Goal: Task Accomplishment & Management: Use online tool/utility

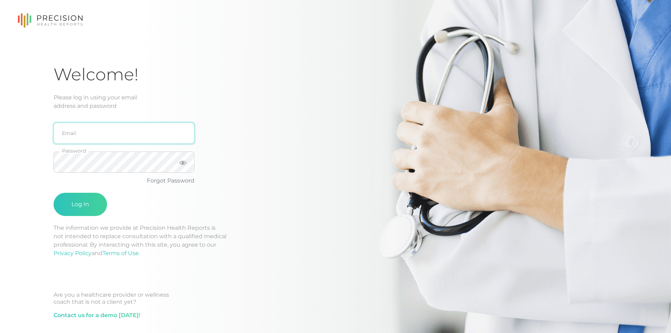
click at [125, 141] on input "email" at bounding box center [124, 133] width 141 height 21
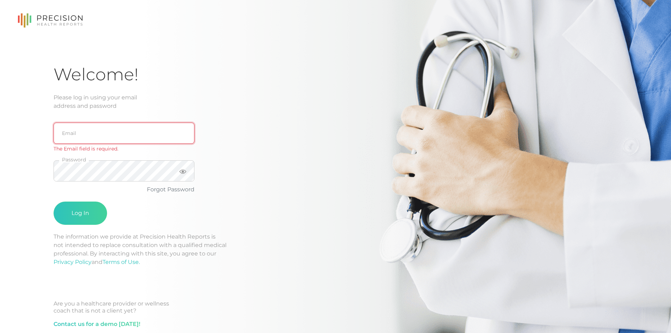
type input "[EMAIL_ADDRESS][DOMAIN_NAME]"
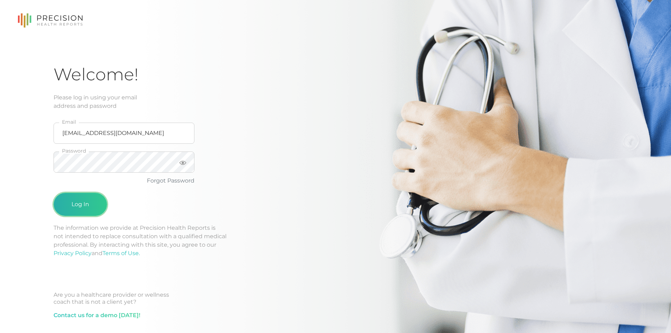
click at [81, 203] on button "Log In" at bounding box center [81, 204] width 54 height 23
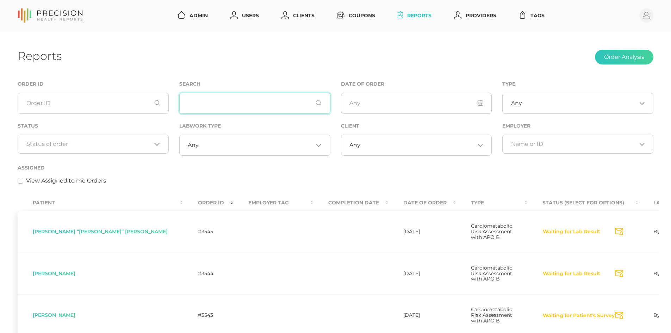
click at [219, 104] on input "text" at bounding box center [254, 103] width 151 height 21
click at [236, 102] on input "text" at bounding box center [254, 103] width 151 height 21
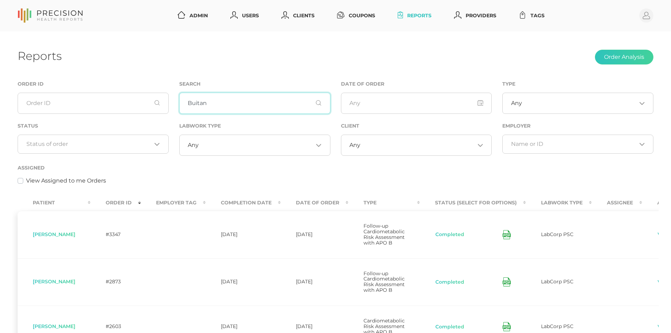
type input "Buitan"
click at [502, 239] on icon at bounding box center [506, 234] width 8 height 9
